Goal: Find specific page/section: Find specific page/section

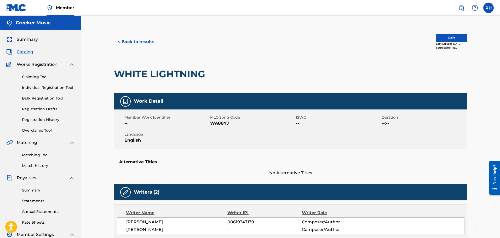
click at [42, 77] on link "Claiming Tool" at bounding box center [48, 76] width 53 height 5
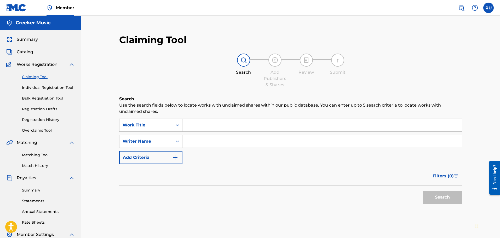
click at [32, 50] on span "Catalog" at bounding box center [25, 52] width 16 height 6
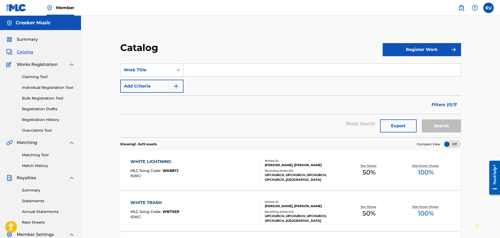
click at [201, 68] on input "Search Form" at bounding box center [322, 70] width 277 height 13
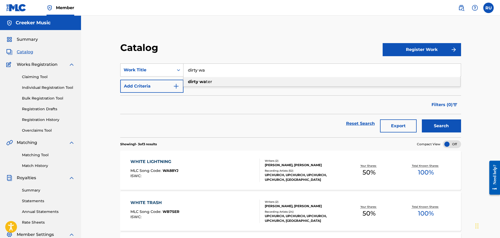
click at [211, 81] on span "ter" at bounding box center [209, 81] width 6 height 5
type input "dirty water"
click at [445, 121] on button "Search" at bounding box center [441, 125] width 39 height 13
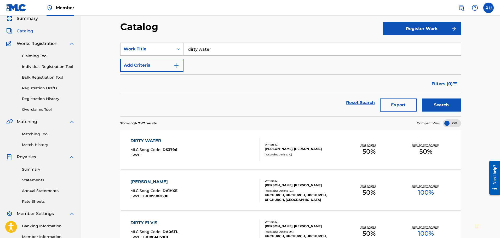
scroll to position [52, 0]
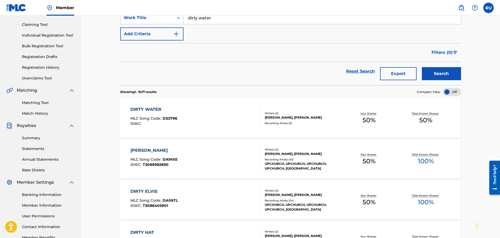
click at [246, 108] on div "DIRTY WATER MLC Song Code : DS3796 ISWC :" at bounding box center [195, 118] width 130 height 24
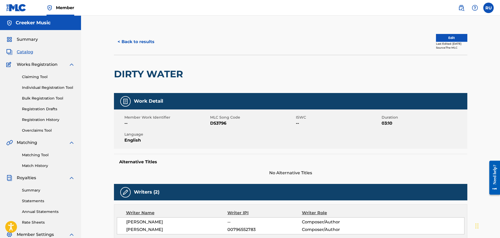
click at [139, 40] on button "< Back to results" at bounding box center [136, 41] width 44 height 13
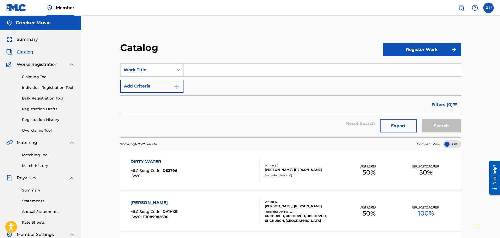
click at [225, 69] on input "Search Form" at bounding box center [322, 70] width 277 height 13
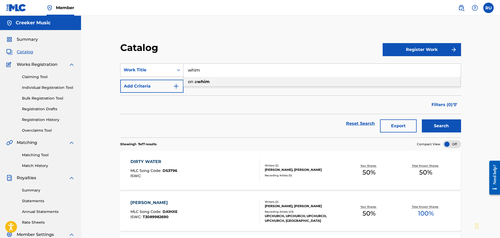
click at [218, 80] on div "on a whim" at bounding box center [322, 81] width 277 height 9
type input "on a whim"
click at [420, 55] on button "Register Work" at bounding box center [422, 49] width 78 height 13
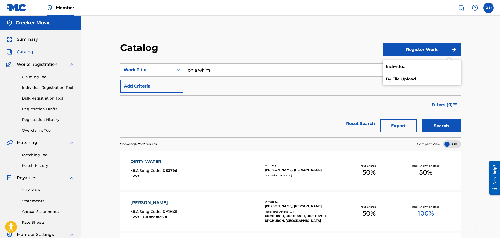
click at [345, 59] on section "SearchWithCriteria3bfb3495-b6a9-4a7a-a305-569c1a65b442 Work Title on a whim Add…" at bounding box center [290, 97] width 341 height 80
click at [444, 126] on button "Search" at bounding box center [441, 125] width 39 height 13
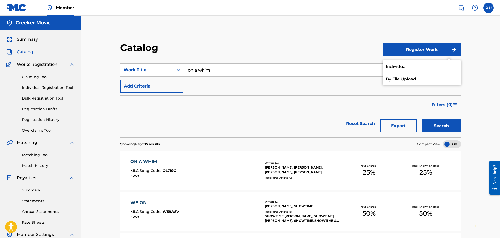
click at [208, 167] on div "ON A WHIM MLC Song Code : OL7I9G ISWC :" at bounding box center [195, 171] width 130 height 24
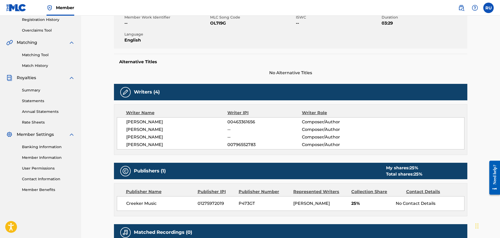
scroll to position [105, 0]
